Goal: Information Seeking & Learning: Learn about a topic

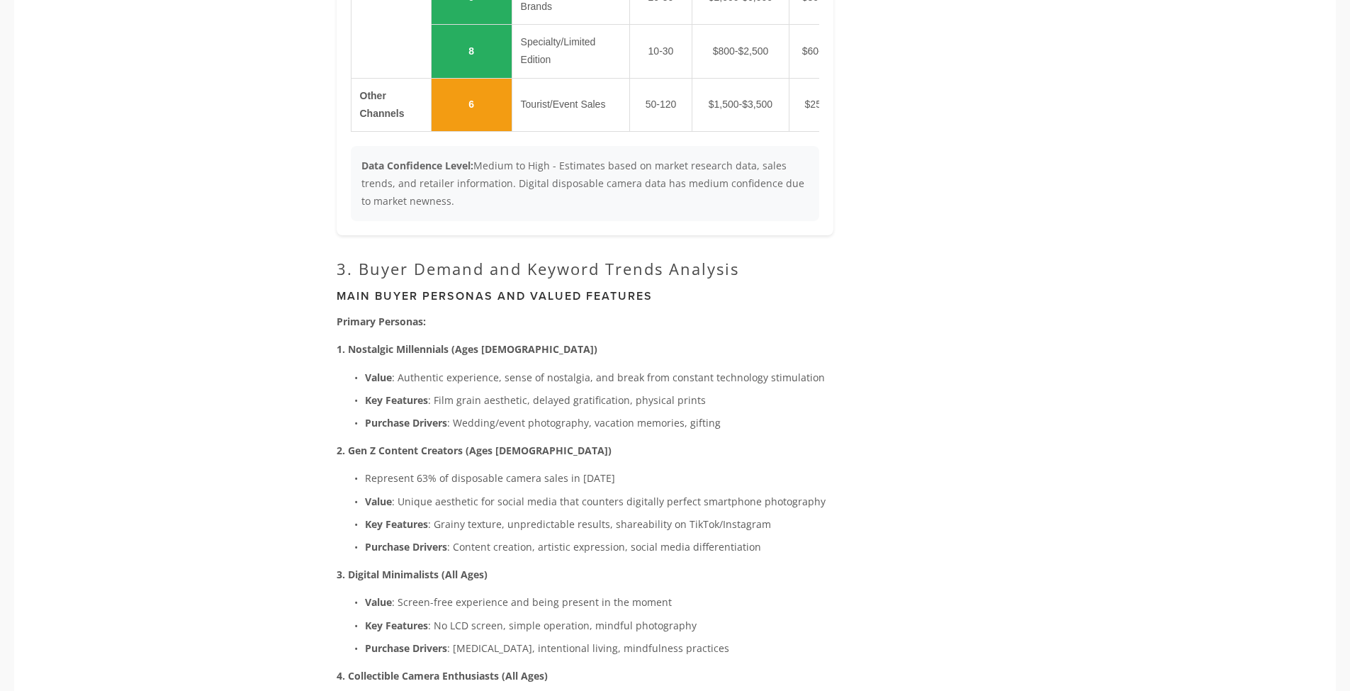
scroll to position [2545, 0]
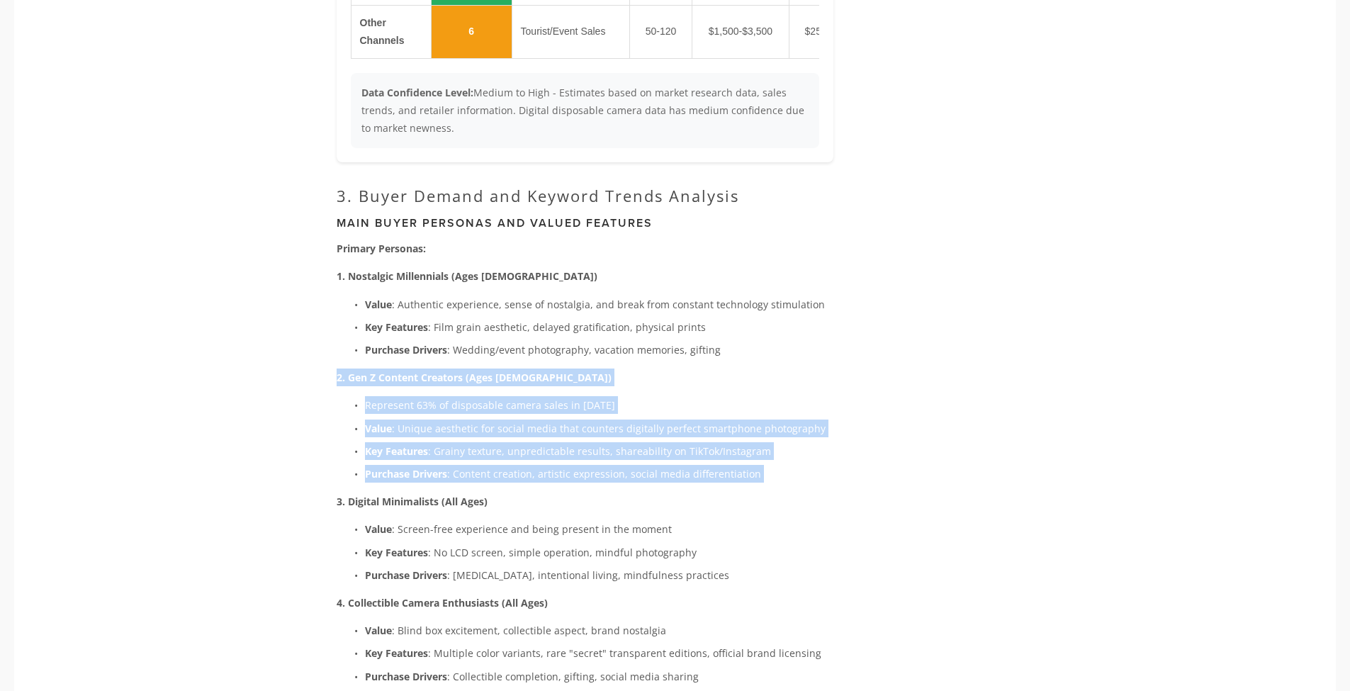
drag, startPoint x: 786, startPoint y: 445, endPoint x: 334, endPoint y: 332, distance: 465.1
drag, startPoint x: 338, startPoint y: 336, endPoint x: 832, endPoint y: 434, distance: 504.1
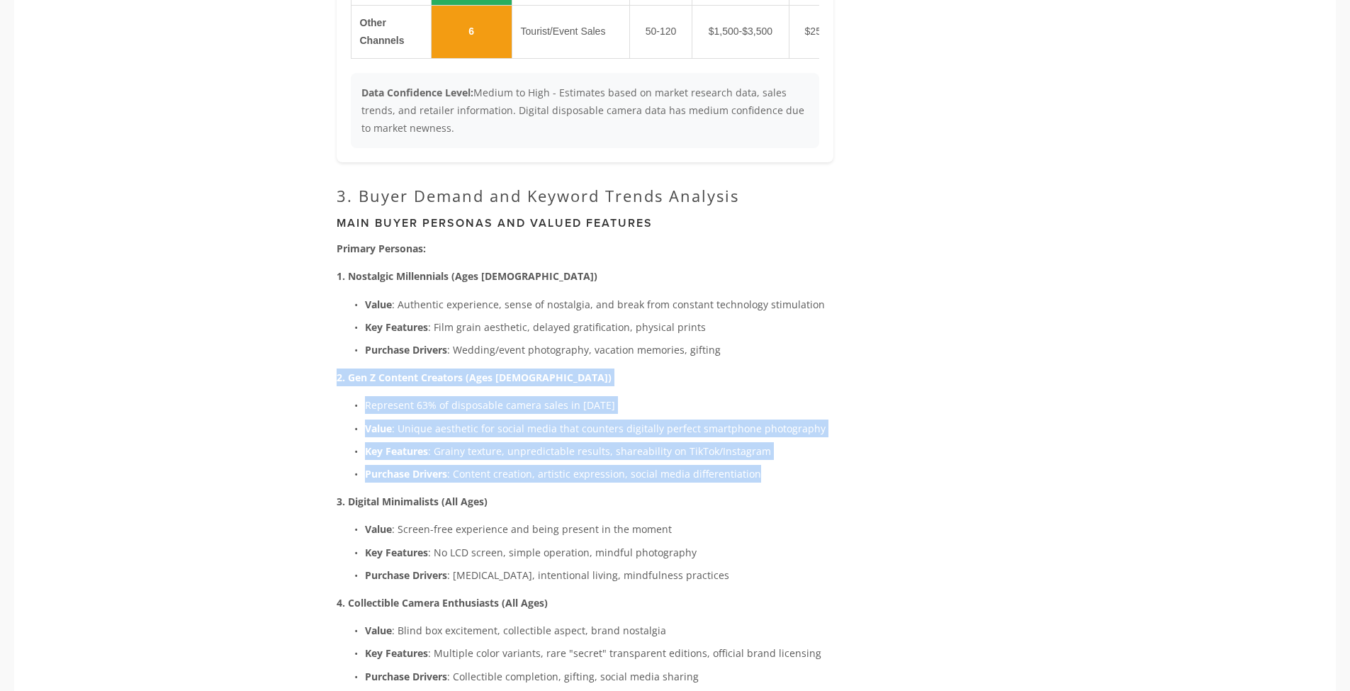
copy div "2. Gen Z Content Creators (Ages [DEMOGRAPHIC_DATA]) Represent 63% of disposable…"
click at [667, 396] on p "Represent 63% of disposable camera sales in [DATE]" at bounding box center [599, 405] width 468 height 18
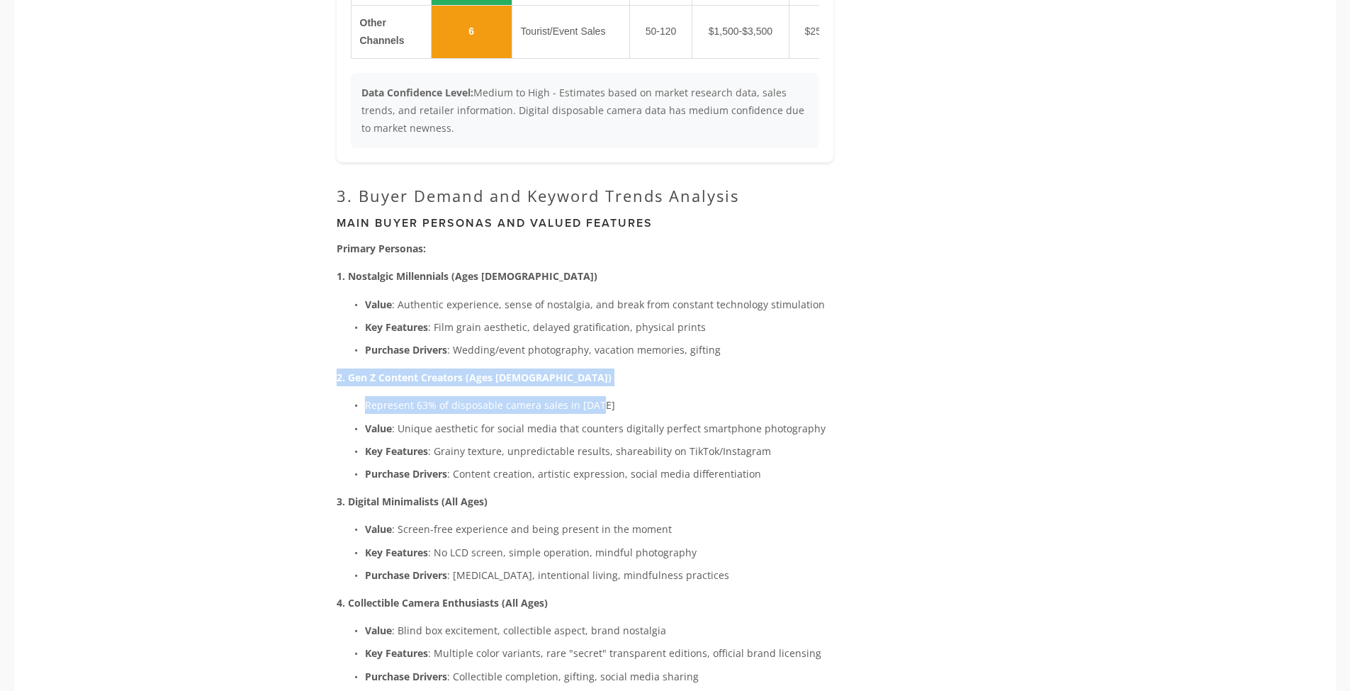
drag, startPoint x: 616, startPoint y: 362, endPoint x: 331, endPoint y: 341, distance: 286.3
copy div "2. Gen Z Content Creators (Ages [DEMOGRAPHIC_DATA]) Represent 63% of disposable…"
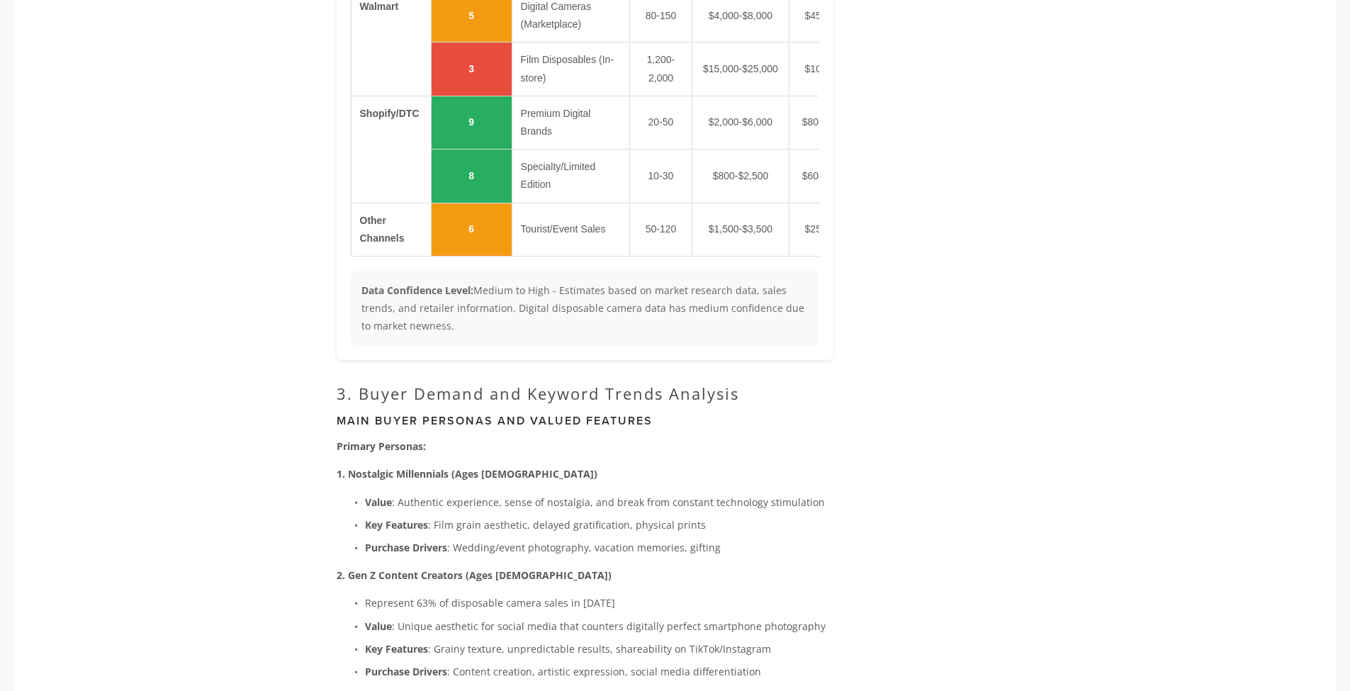
scroll to position [2348, 0]
